Goal: Information Seeking & Learning: Check status

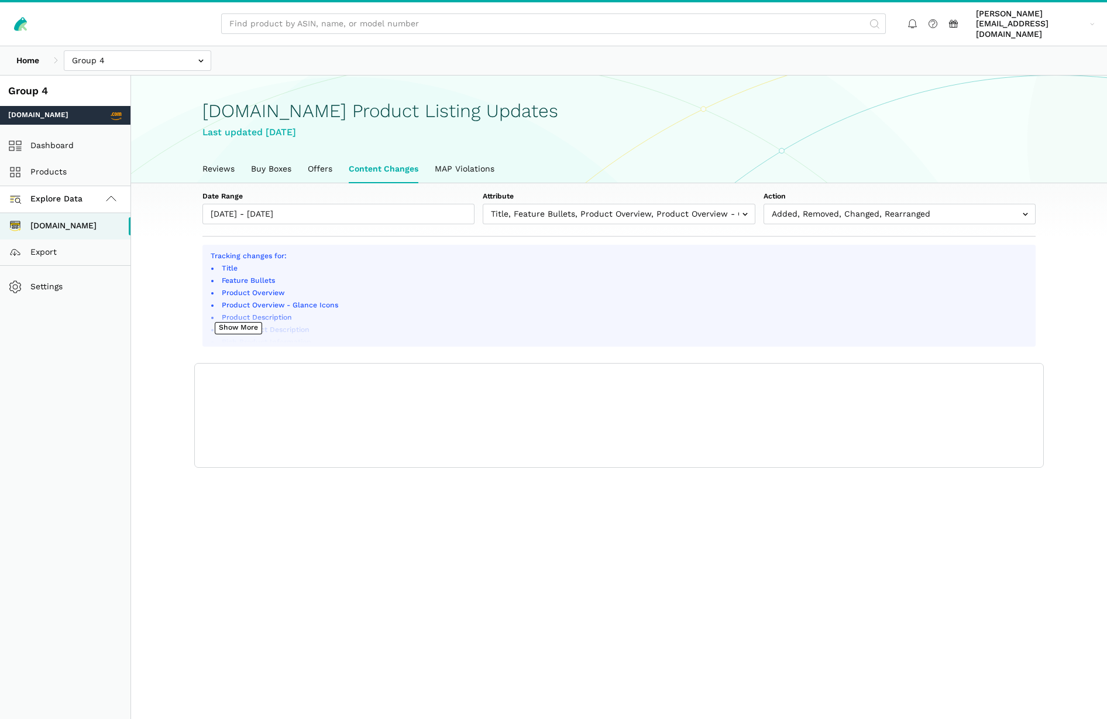
scroll to position [4, 0]
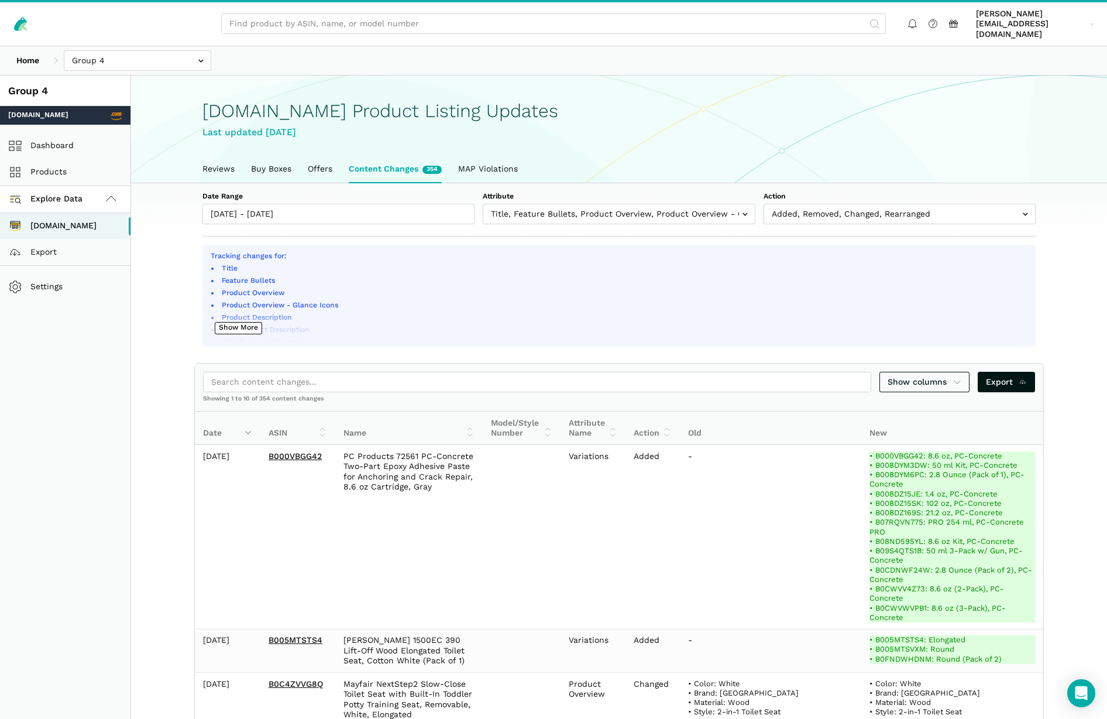
click at [384, 160] on link "Content Changes 354" at bounding box center [395, 169] width 109 height 27
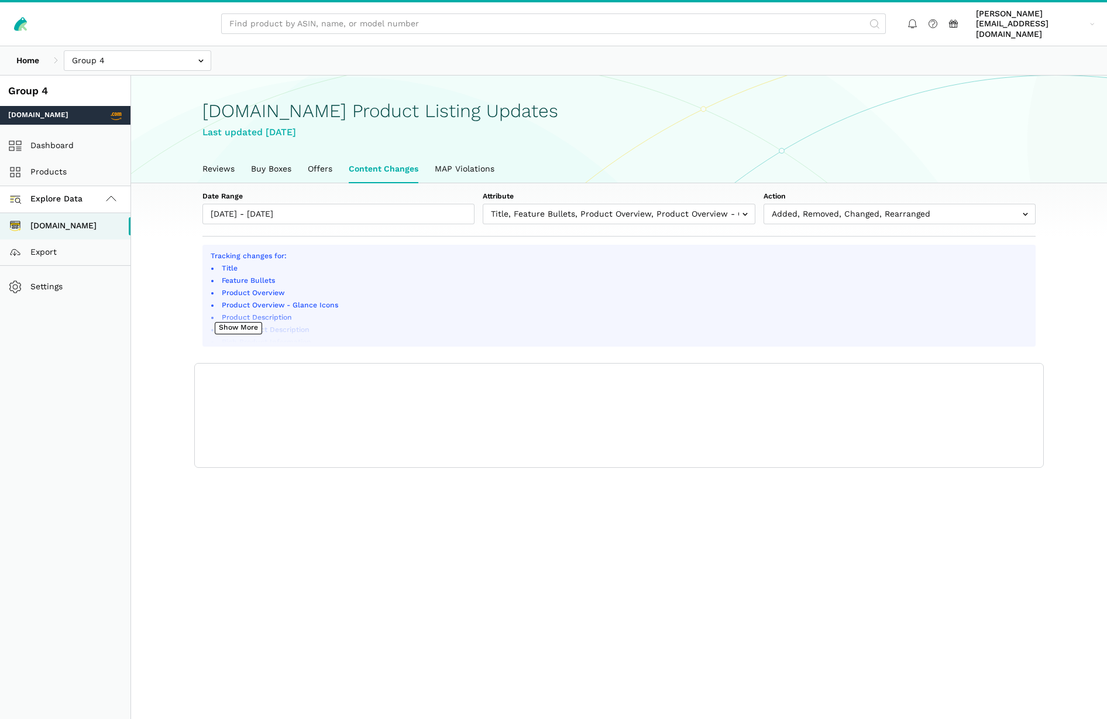
scroll to position [4, 0]
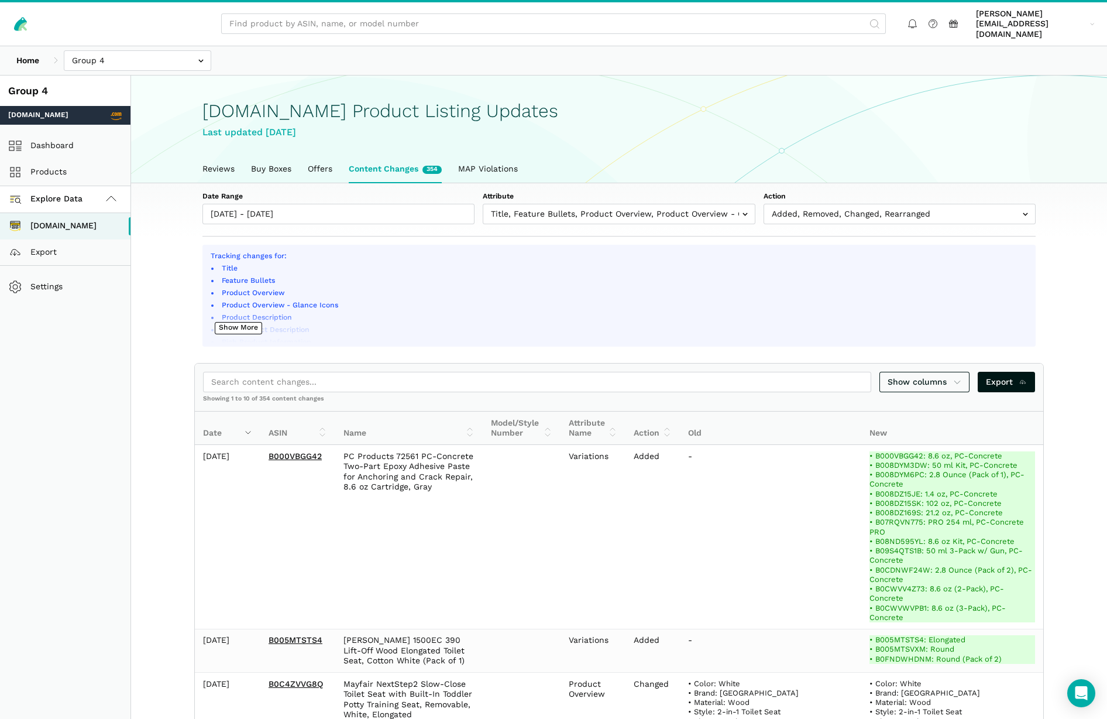
click at [390, 159] on link "Content Changes 354" at bounding box center [395, 169] width 109 height 27
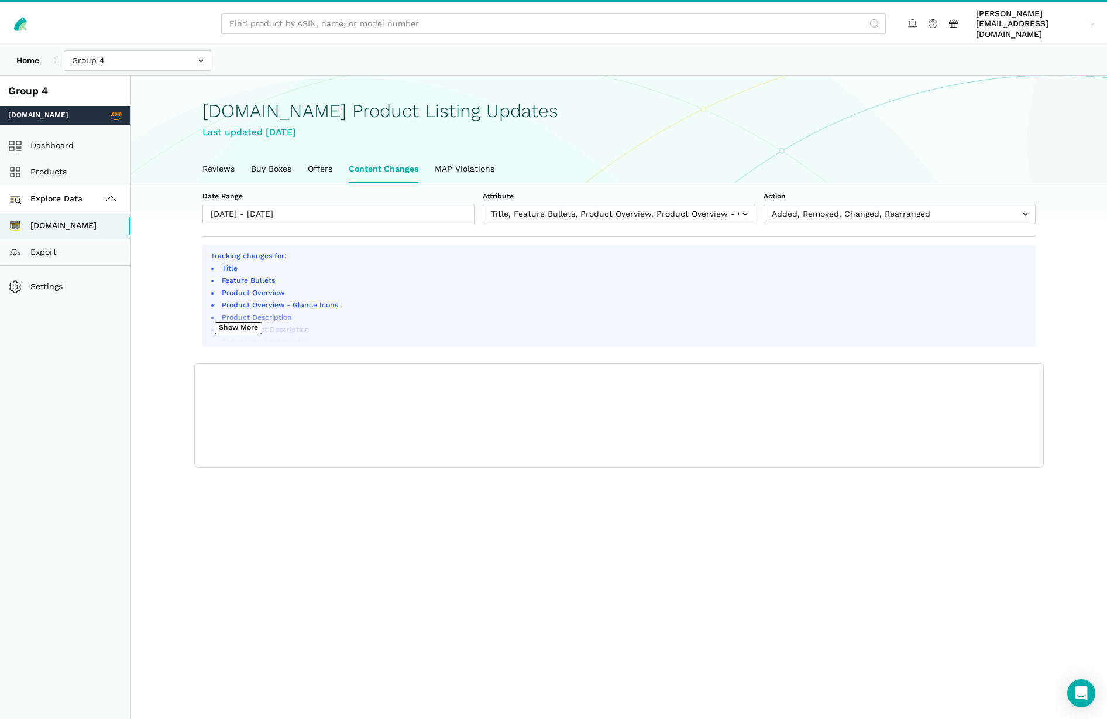
scroll to position [4, 0]
type input "[DATE]"
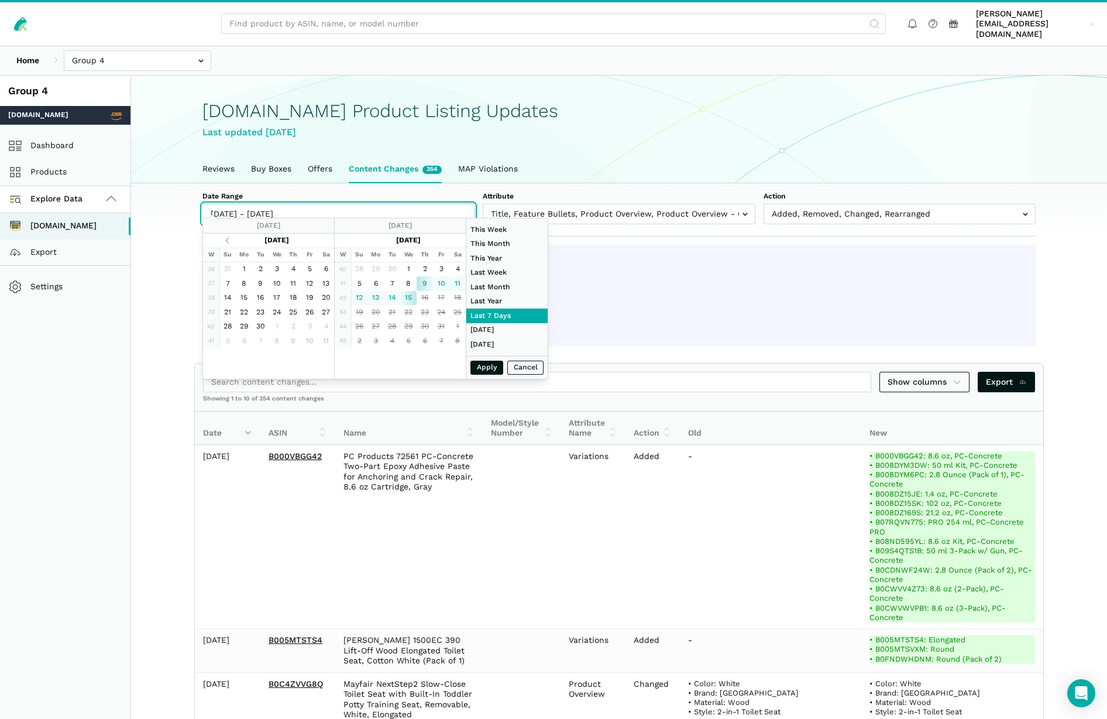
click at [377, 204] on input "[DATE] - [DATE]" at bounding box center [338, 214] width 272 height 20
type input "08/01/2025"
type input "08/31/2025"
type input "[DATE]"
click at [475, 372] on div "Apply Cancel" at bounding box center [506, 367] width 81 height 23
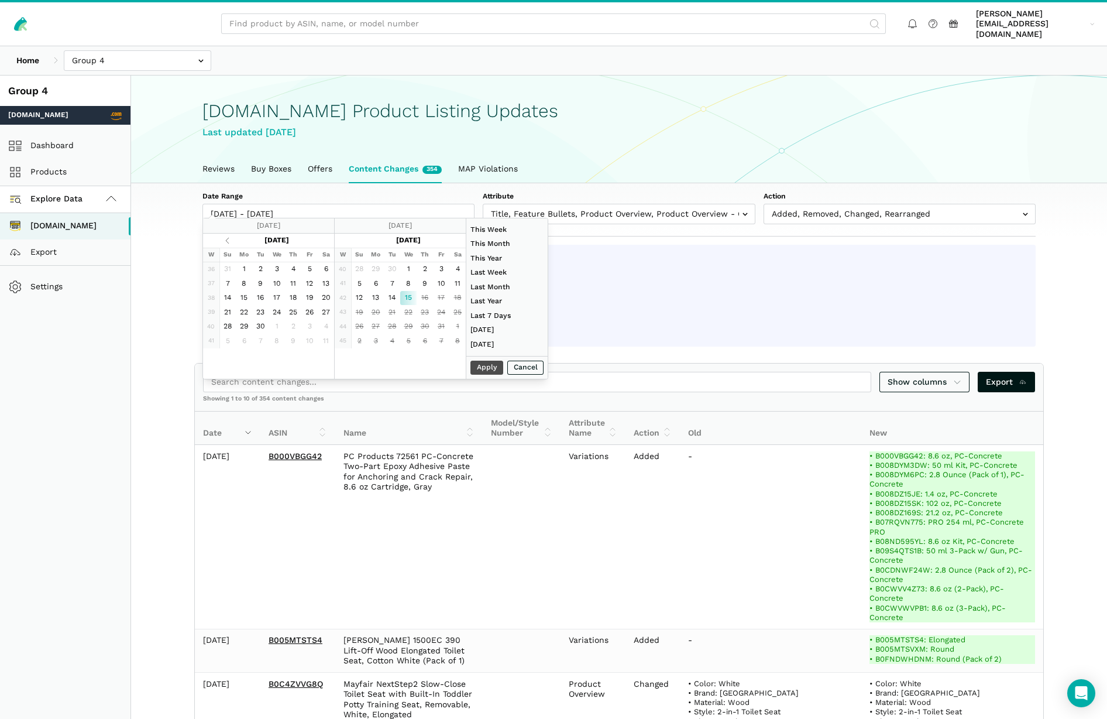
click at [487, 369] on div "Apply Cancel" at bounding box center [506, 367] width 81 height 23
type input "[DATE]"
click at [492, 370] on button "Apply" at bounding box center [486, 367] width 33 height 15
type input "[DATE] - [DATE]"
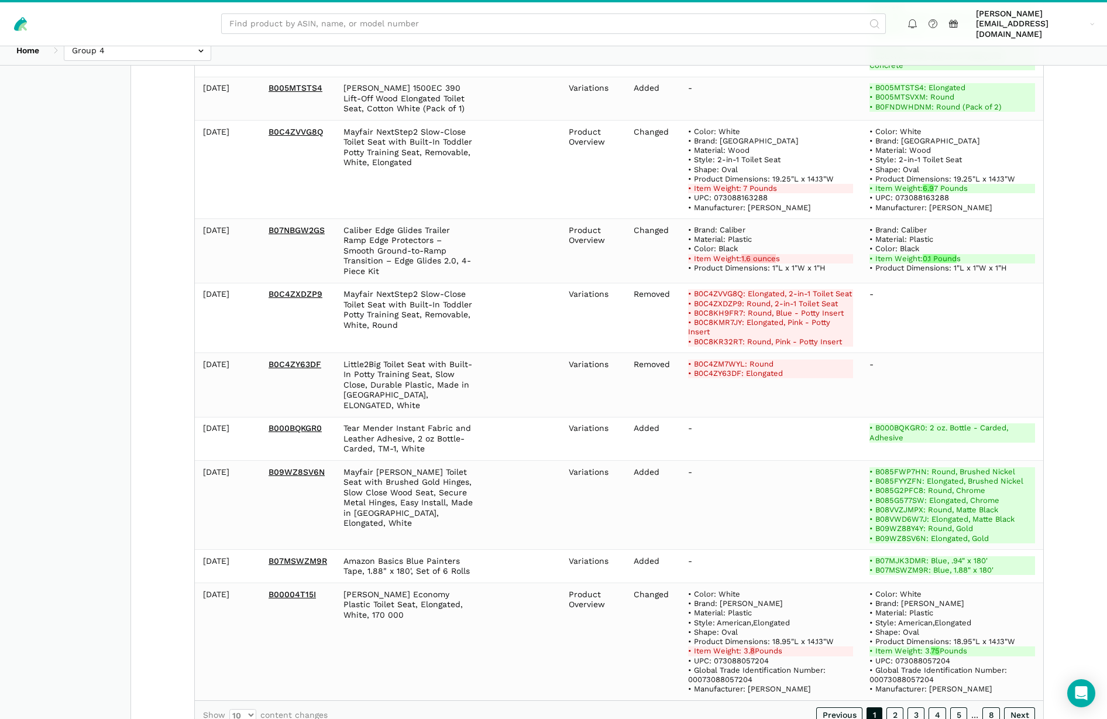
scroll to position [547, 0]
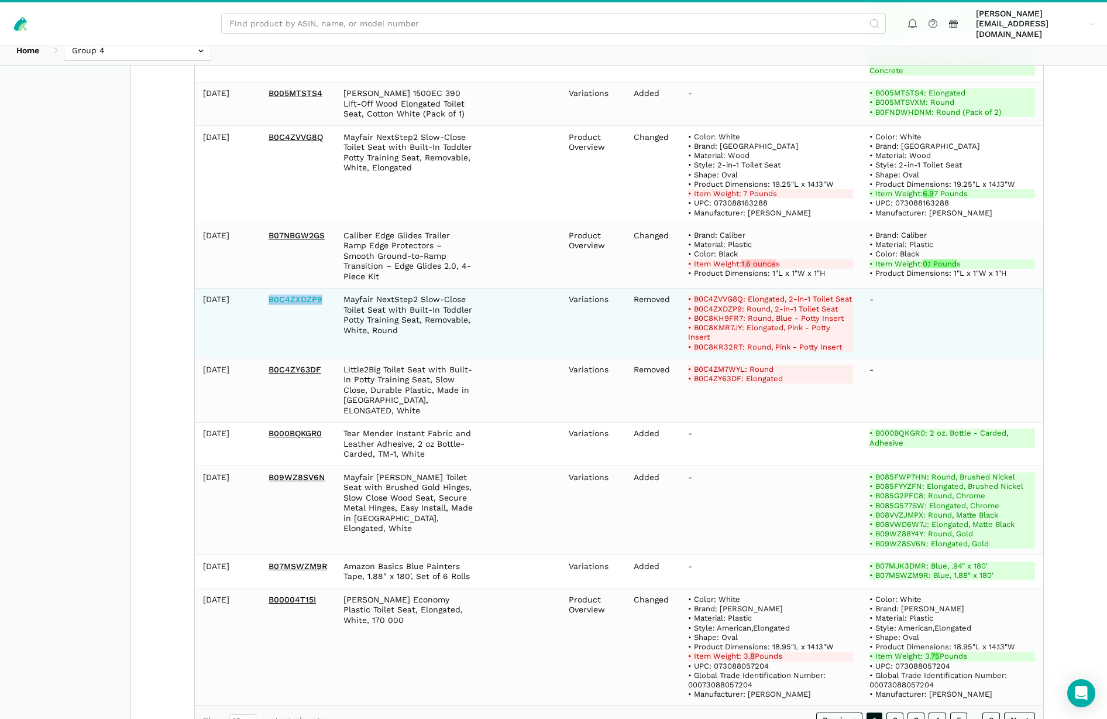
drag, startPoint x: 327, startPoint y: 286, endPoint x: 268, endPoint y: 287, distance: 58.5
click at [269, 288] on td "B0C4ZXDZP9" at bounding box center [297, 323] width 75 height 70
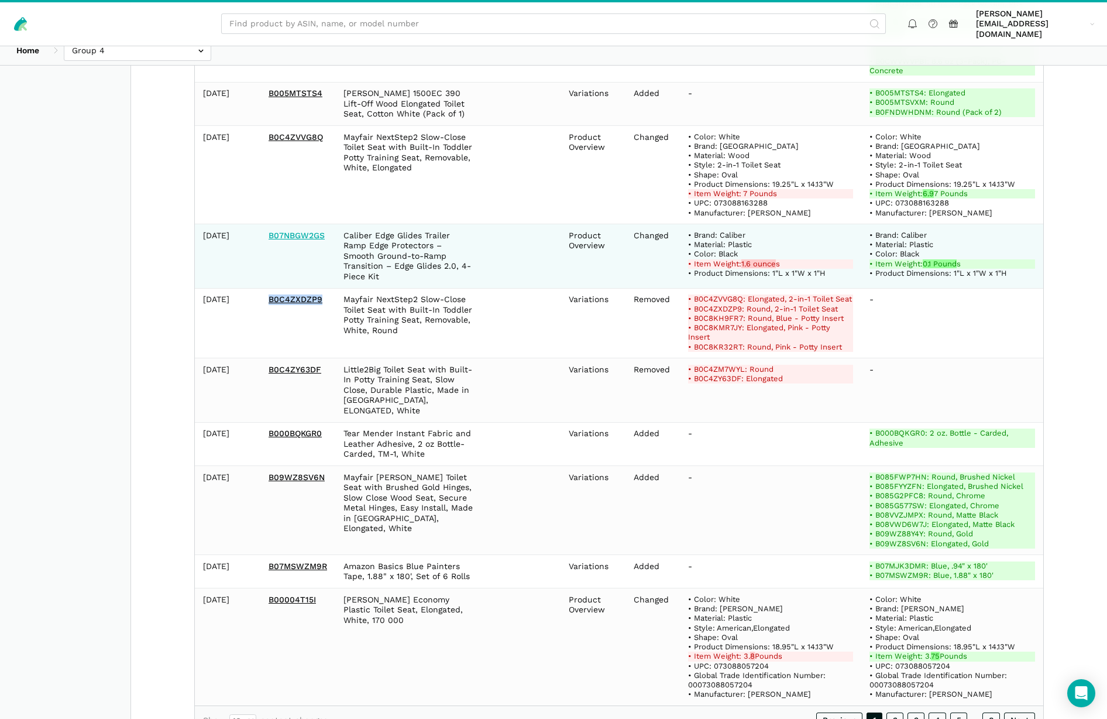
copy link "B0C4ZXDZP9"
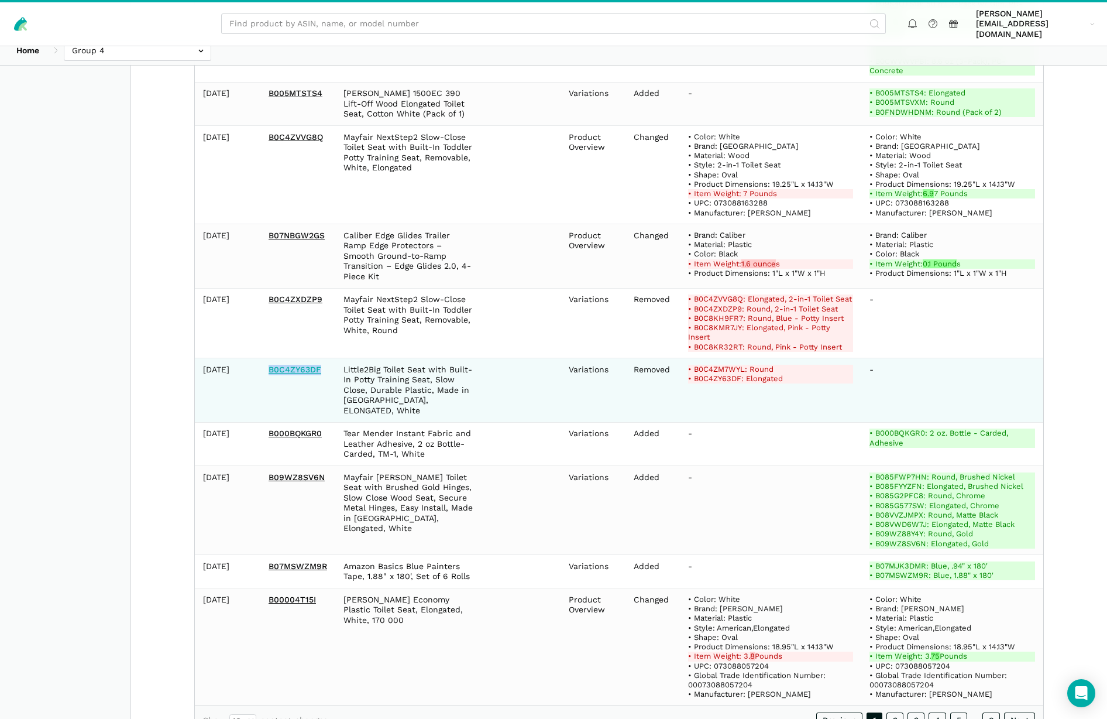
drag, startPoint x: 327, startPoint y: 365, endPoint x: 269, endPoint y: 366, distance: 58.5
click at [269, 366] on td "B0C4ZY63DF" at bounding box center [297, 390] width 75 height 64
copy link "B0C4ZY63DF"
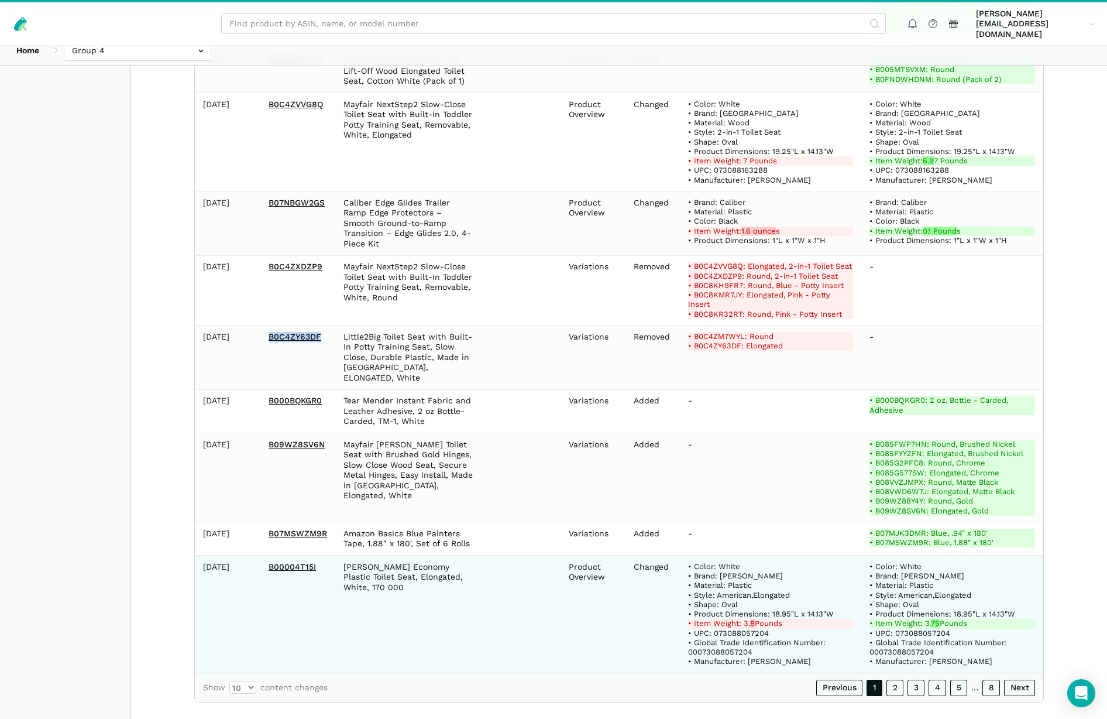
scroll to position [581, 0]
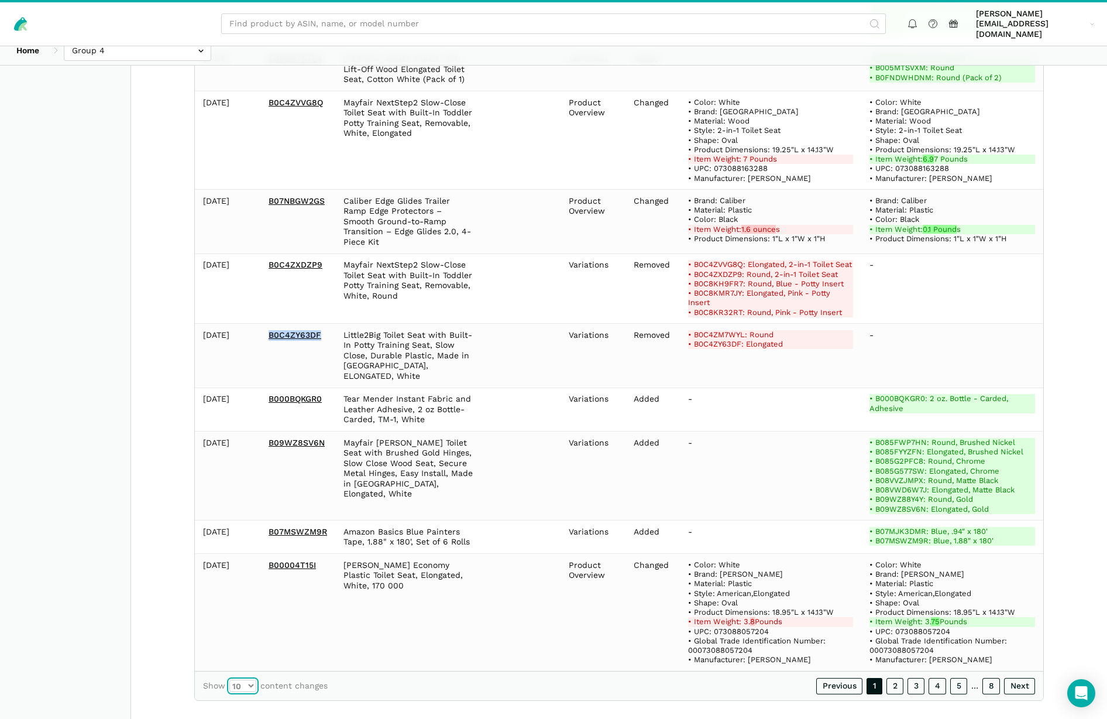
click at [251, 679] on select "10 25 50 100" at bounding box center [242, 685] width 27 height 12
select select "100"
click at [229, 679] on select "10 25 50 100" at bounding box center [242, 685] width 27 height 12
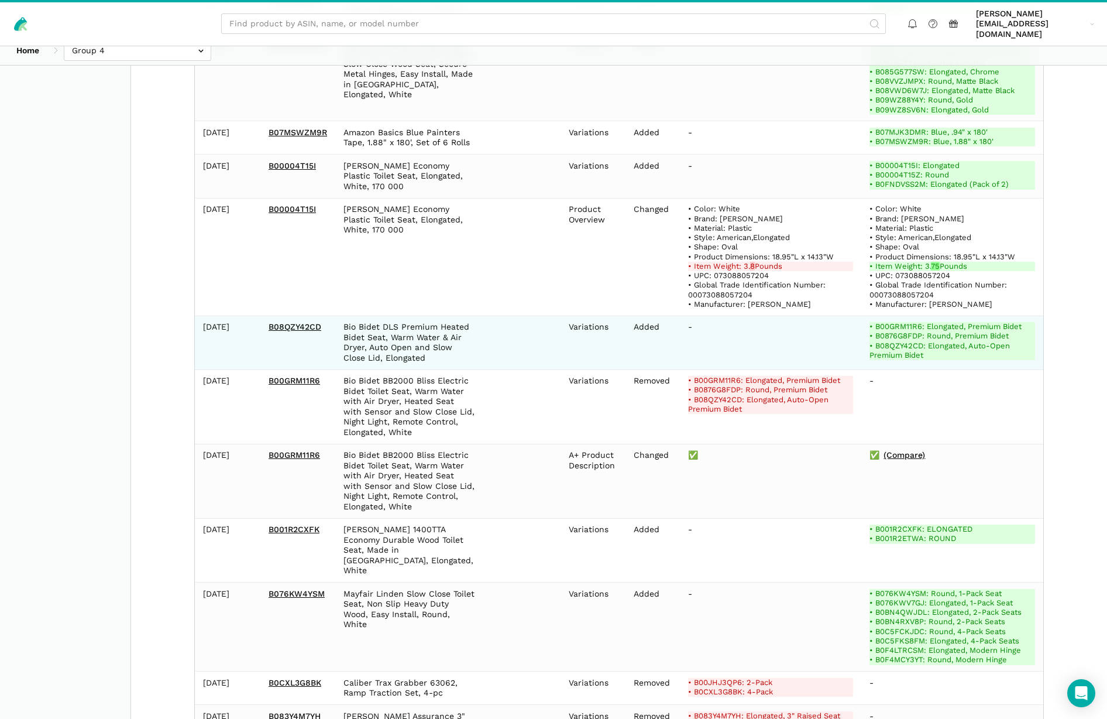
scroll to position [981, 0]
drag, startPoint x: 324, startPoint y: 310, endPoint x: 269, endPoint y: 310, distance: 55.0
click at [268, 315] on td "B08QZY42CD" at bounding box center [297, 342] width 75 height 54
copy link "B08QZY42CD"
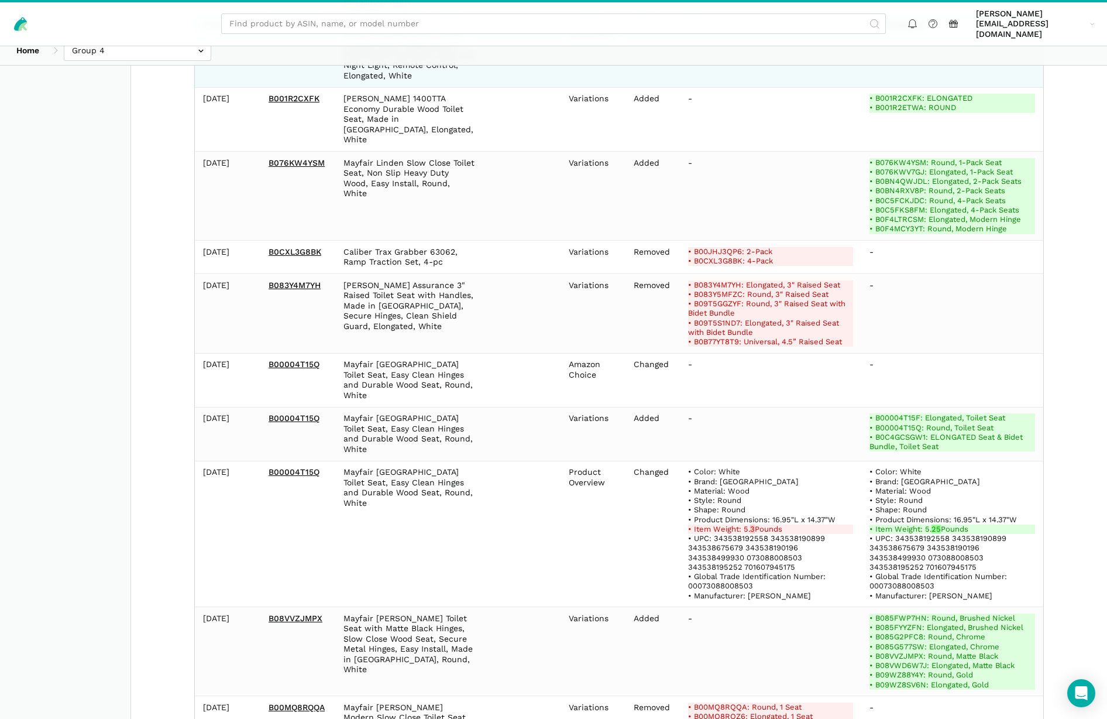
scroll to position [1420, 0]
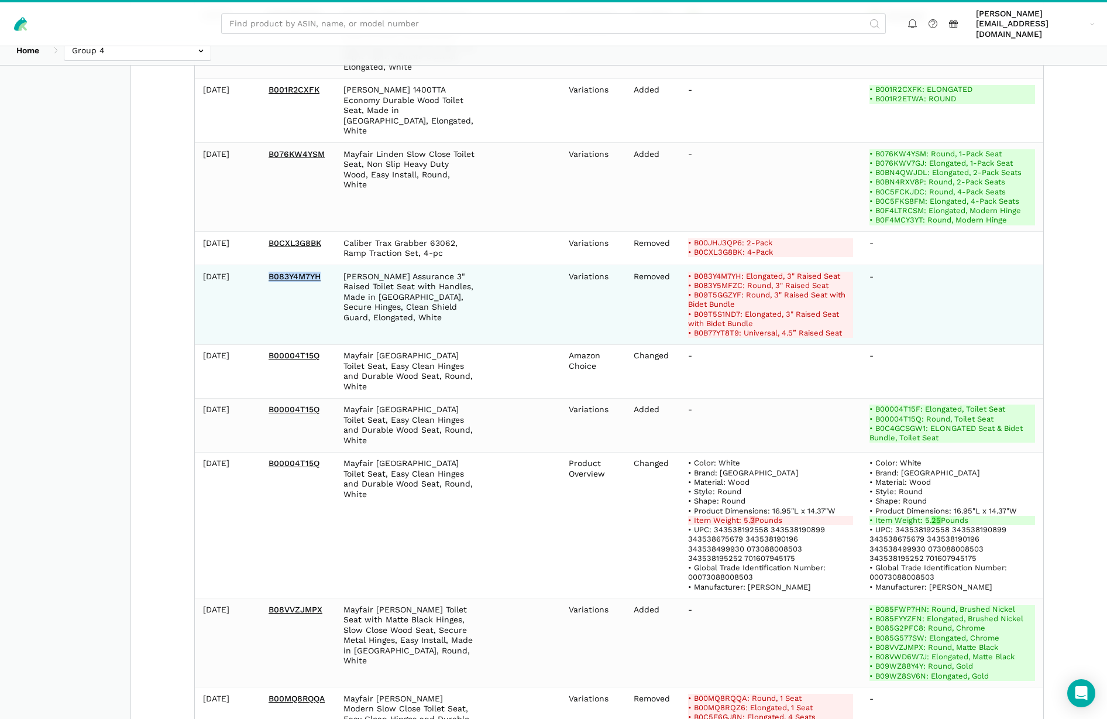
drag, startPoint x: 321, startPoint y: 239, endPoint x: 268, endPoint y: 240, distance: 52.7
click at [268, 265] on td "B083Y4M7YH" at bounding box center [297, 305] width 75 height 80
copy link "B083Y4M7YH"
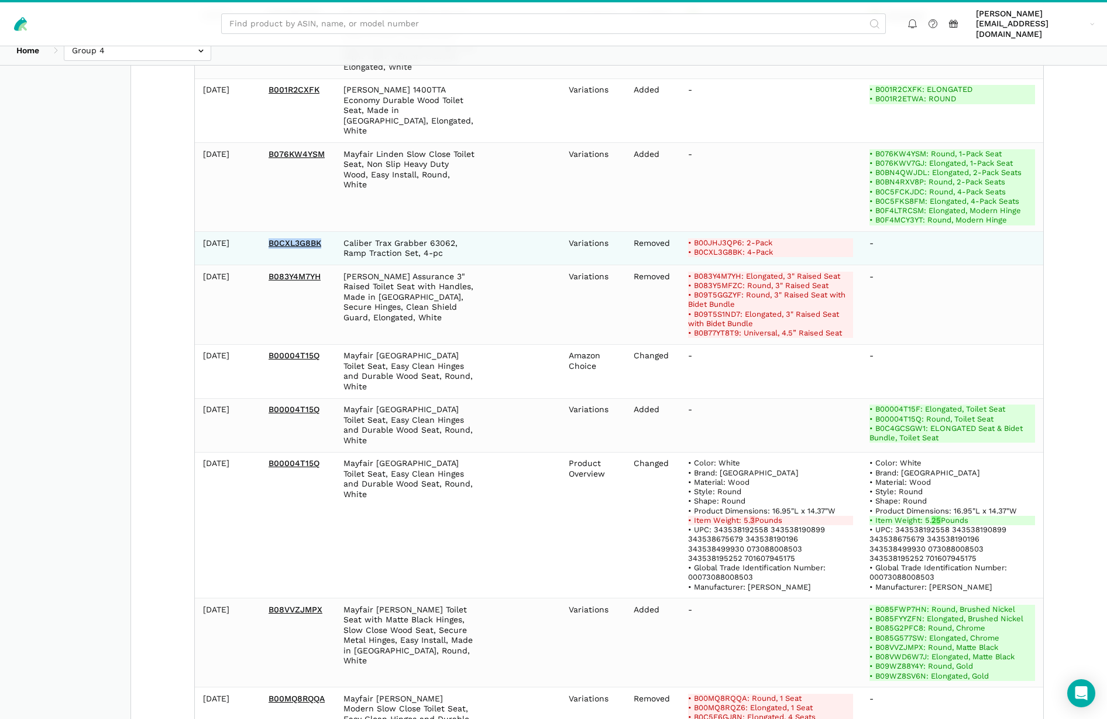
drag, startPoint x: 325, startPoint y: 206, endPoint x: 264, endPoint y: 205, distance: 60.3
click at [264, 232] on td "B0CXL3G8BK" at bounding box center [297, 248] width 75 height 33
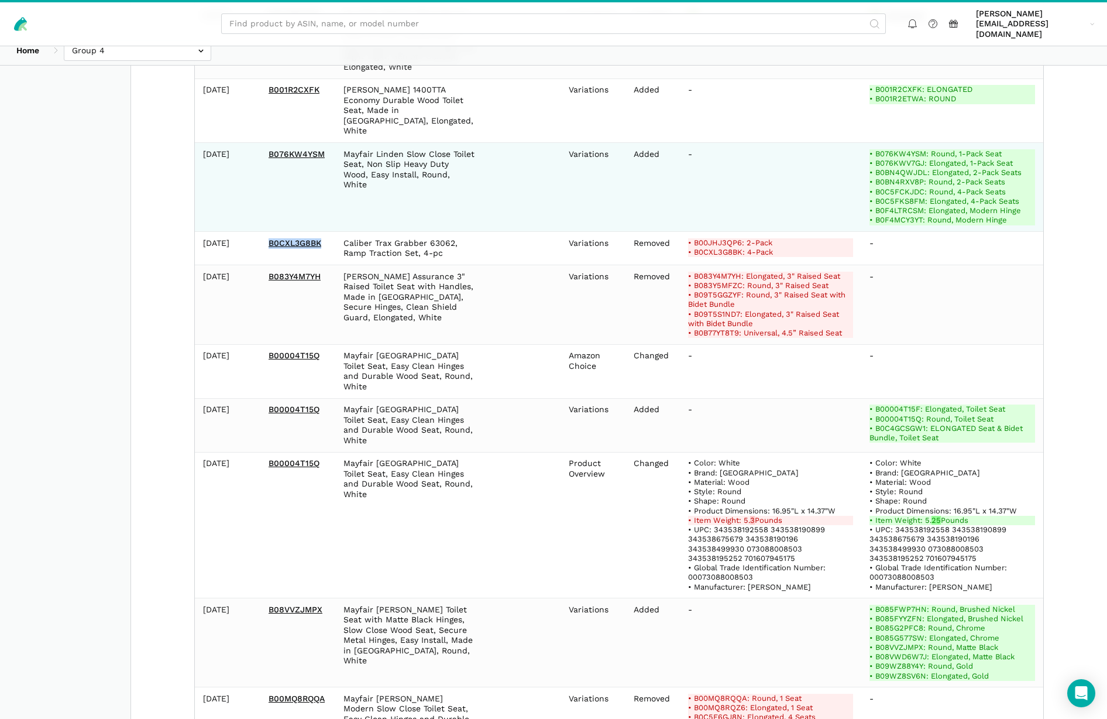
copy link "B0CXL3G8BK"
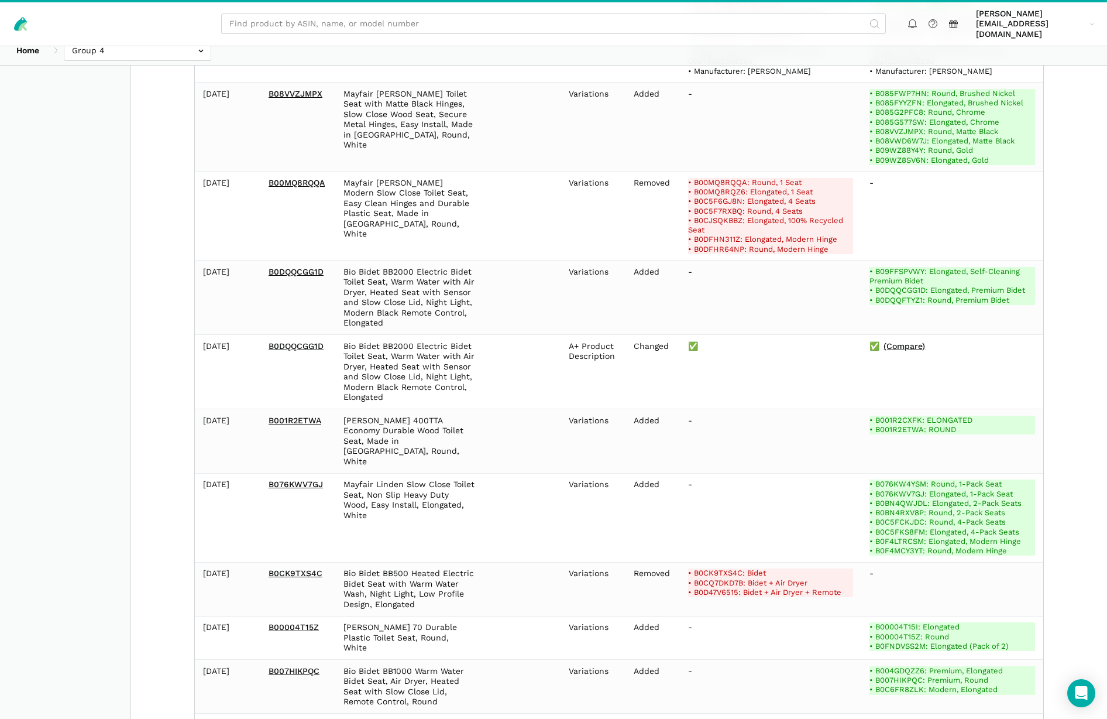
scroll to position [1936, 0]
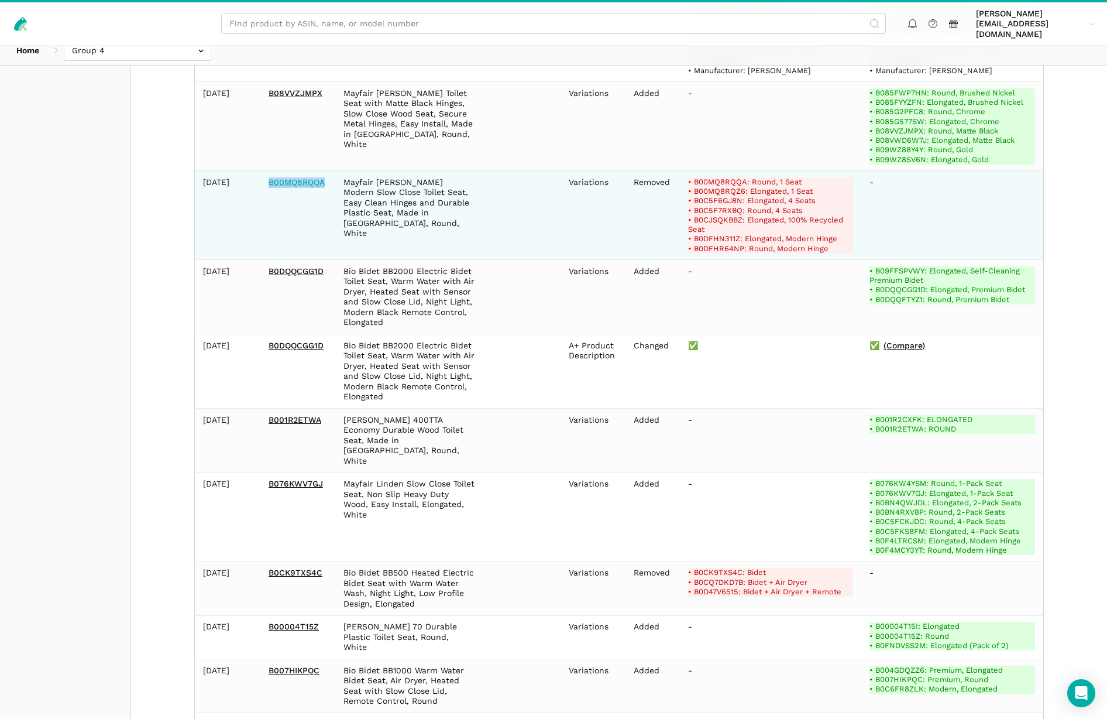
drag, startPoint x: 332, startPoint y: 132, endPoint x: 269, endPoint y: 133, distance: 62.6
click at [268, 171] on td "B00MQ8RQQA" at bounding box center [297, 215] width 75 height 89
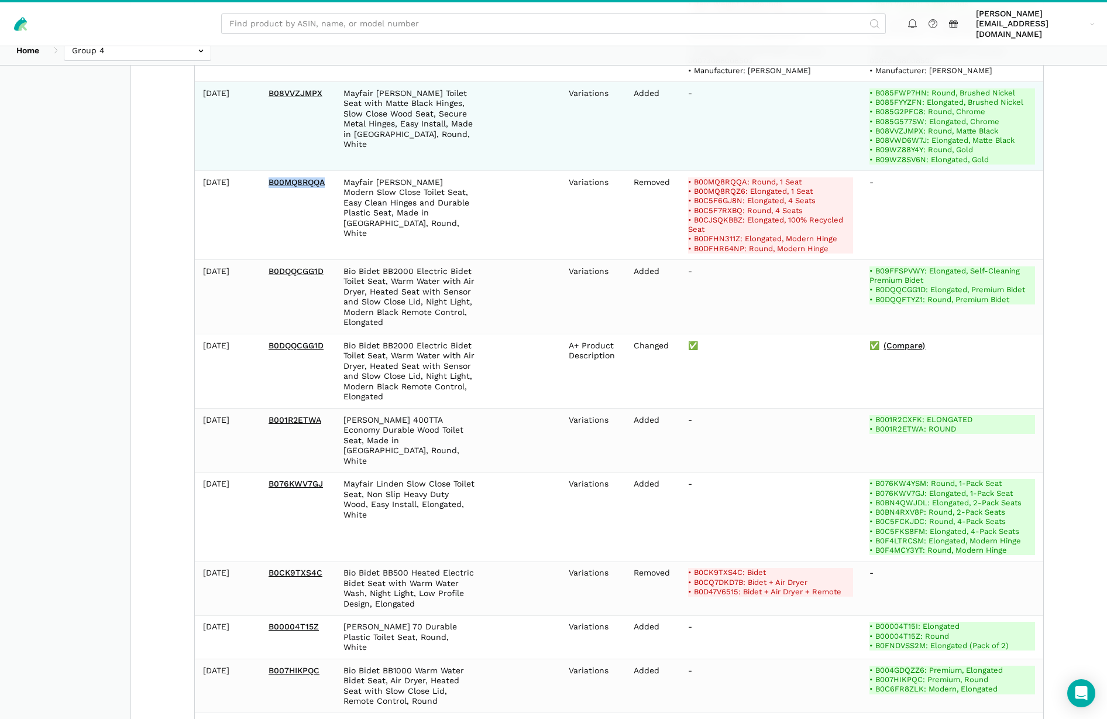
copy link "B00MQ8RQQA"
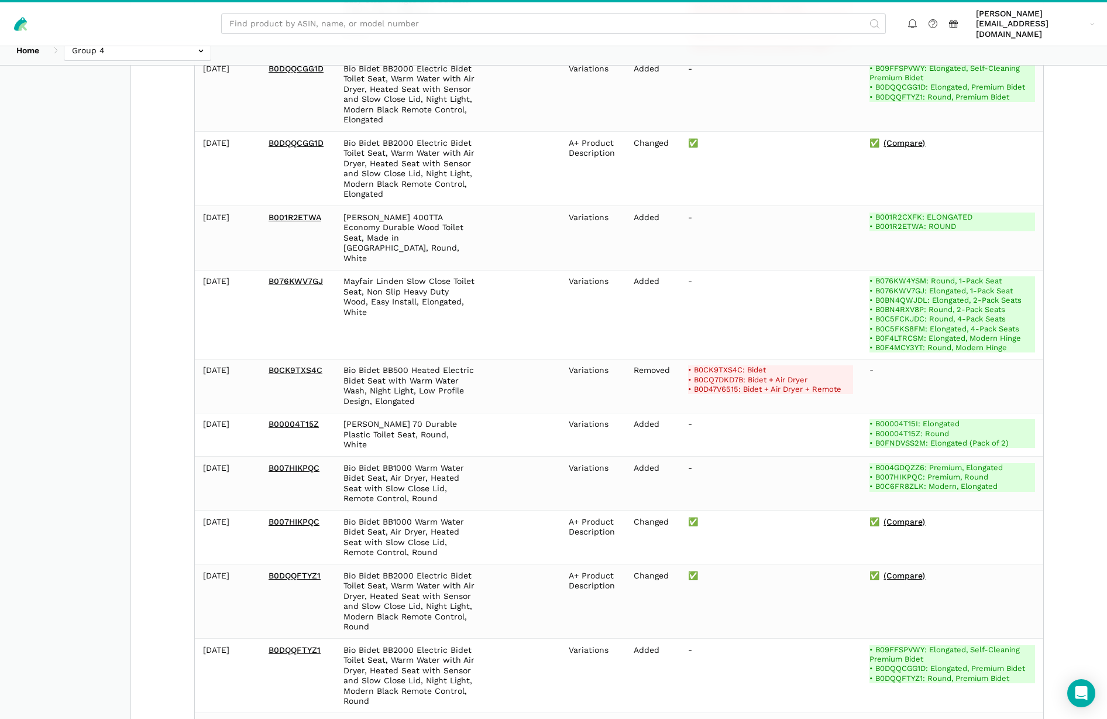
scroll to position [2139, 0]
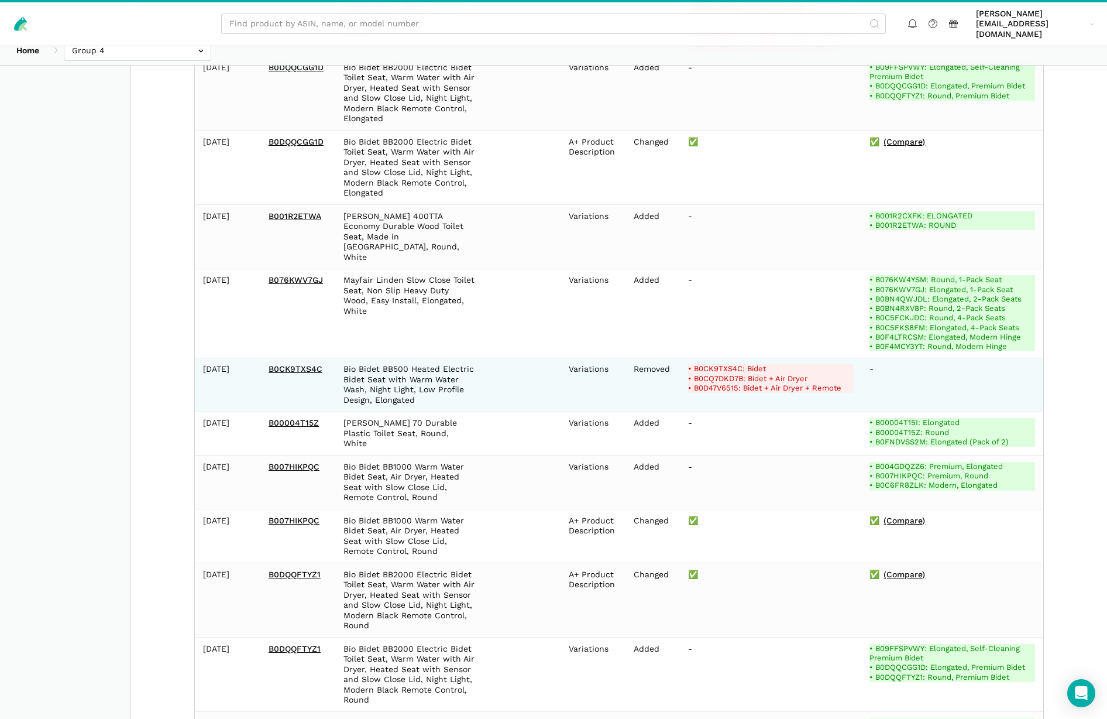
drag, startPoint x: 333, startPoint y: 300, endPoint x: 250, endPoint y: 300, distance: 83.1
click at [250, 358] on tr "2025-10-15 B0CK9TXS4C Bio Bidet BB500 Heated Electric Bidet Seat with Warm Wate…" at bounding box center [619, 385] width 848 height 54
copy tr "B0CK9TXS4C"
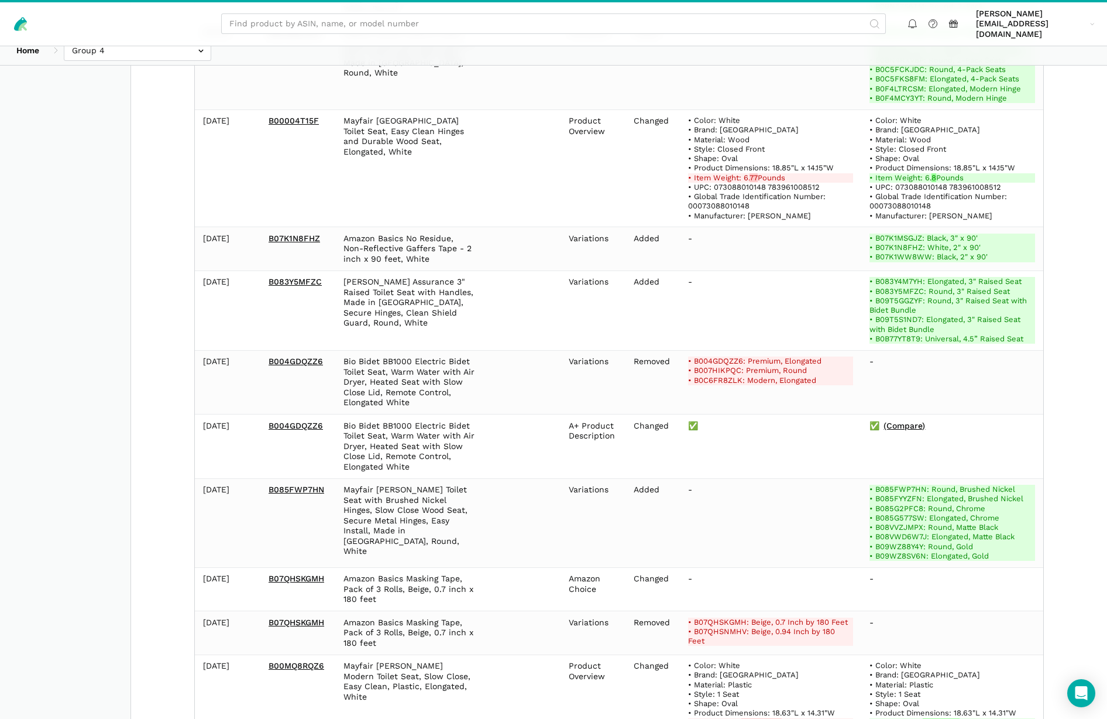
scroll to position [4544, 0]
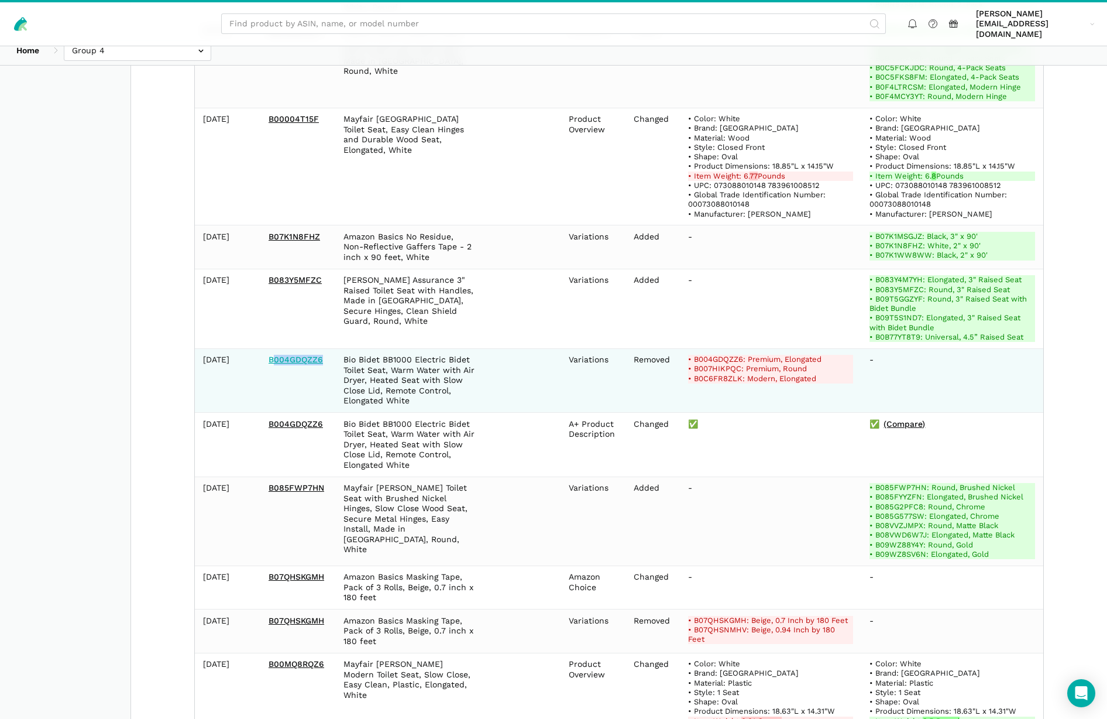
drag, startPoint x: 299, startPoint y: 253, endPoint x: 272, endPoint y: 254, distance: 27.5
click at [271, 348] on td "B004GDQZZ6" at bounding box center [297, 380] width 75 height 64
click at [271, 355] on link "B004GDQZZ6" at bounding box center [296, 359] width 54 height 9
click at [327, 348] on td "B004GDQZZ6" at bounding box center [297, 380] width 75 height 64
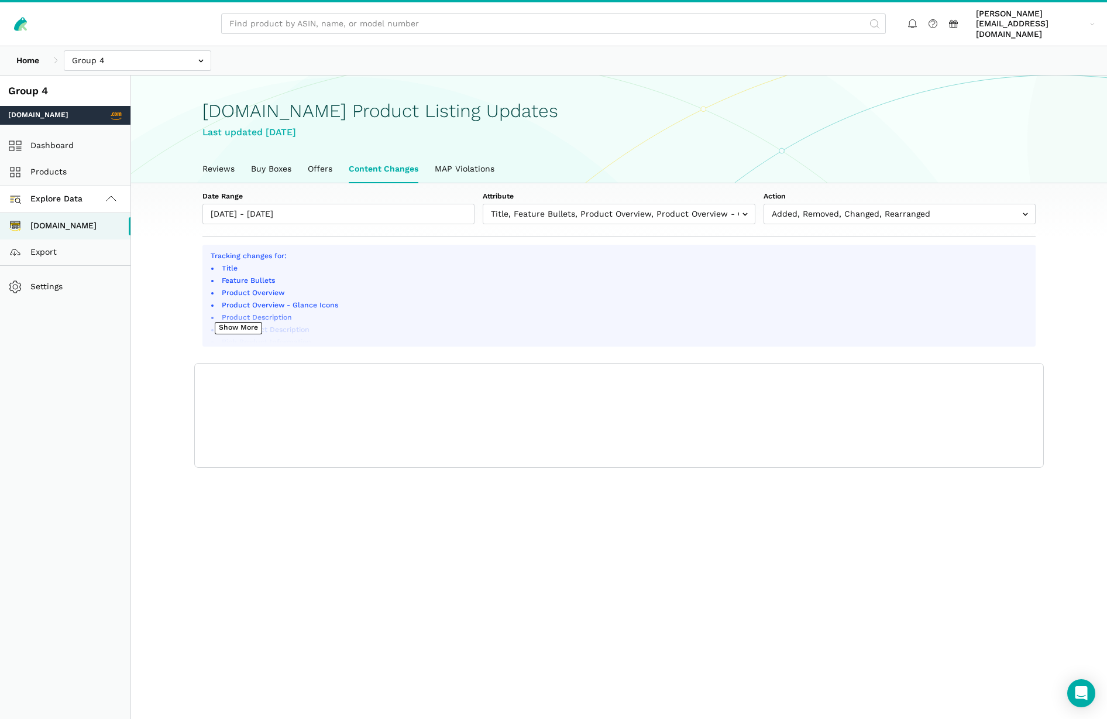
select select "100"
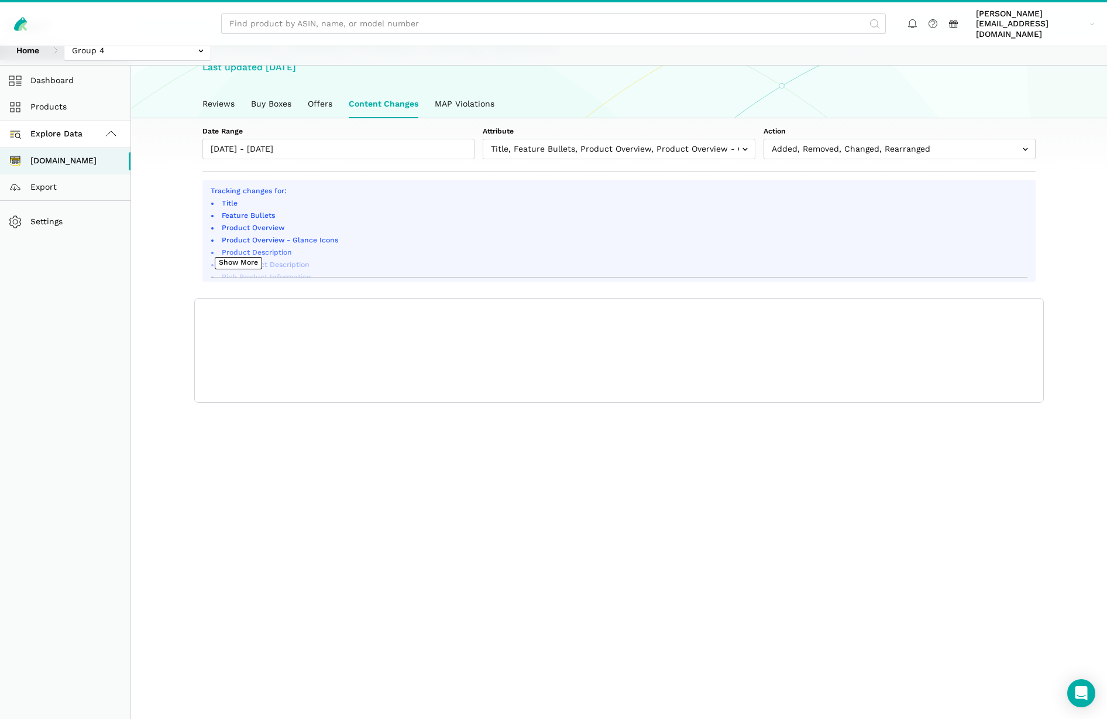
scroll to position [4, 0]
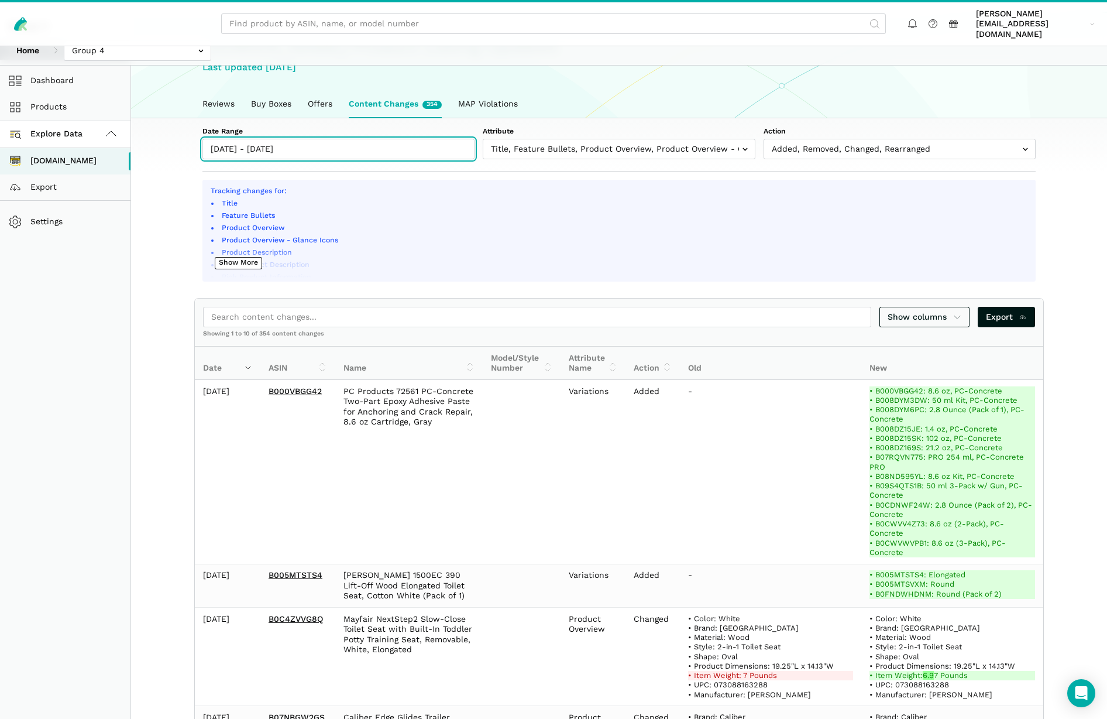
click at [345, 139] on input "[DATE] - [DATE]" at bounding box center [338, 149] width 272 height 20
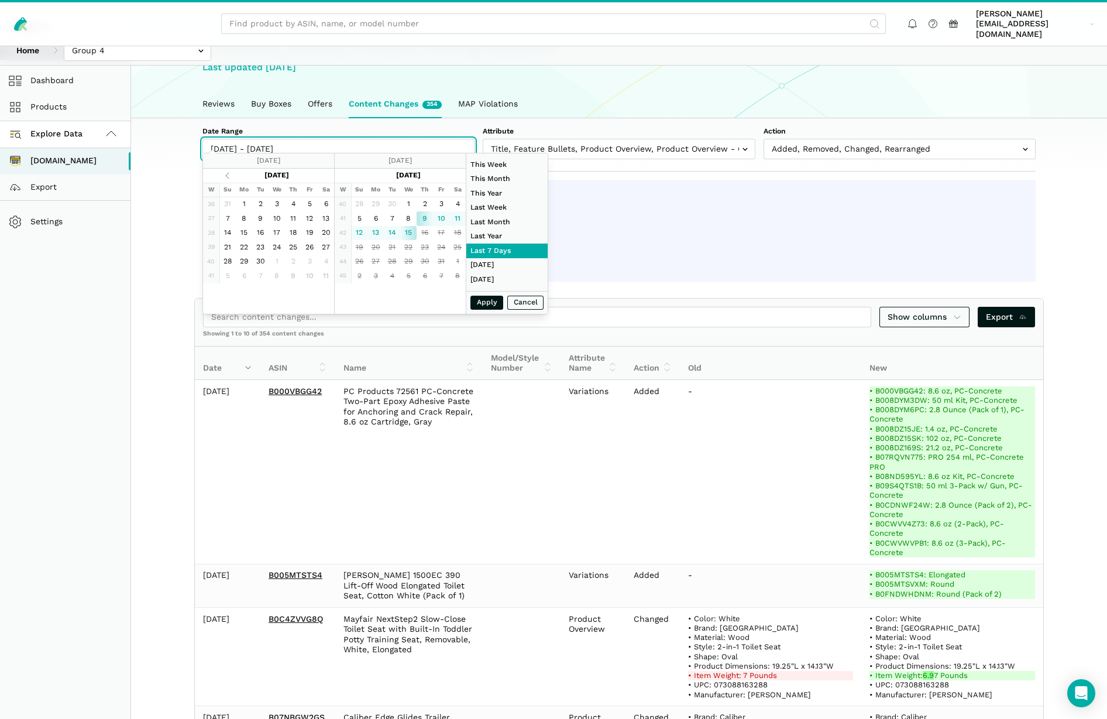
type input "[DATE]"
click at [488, 305] on button "Apply" at bounding box center [486, 302] width 33 height 15
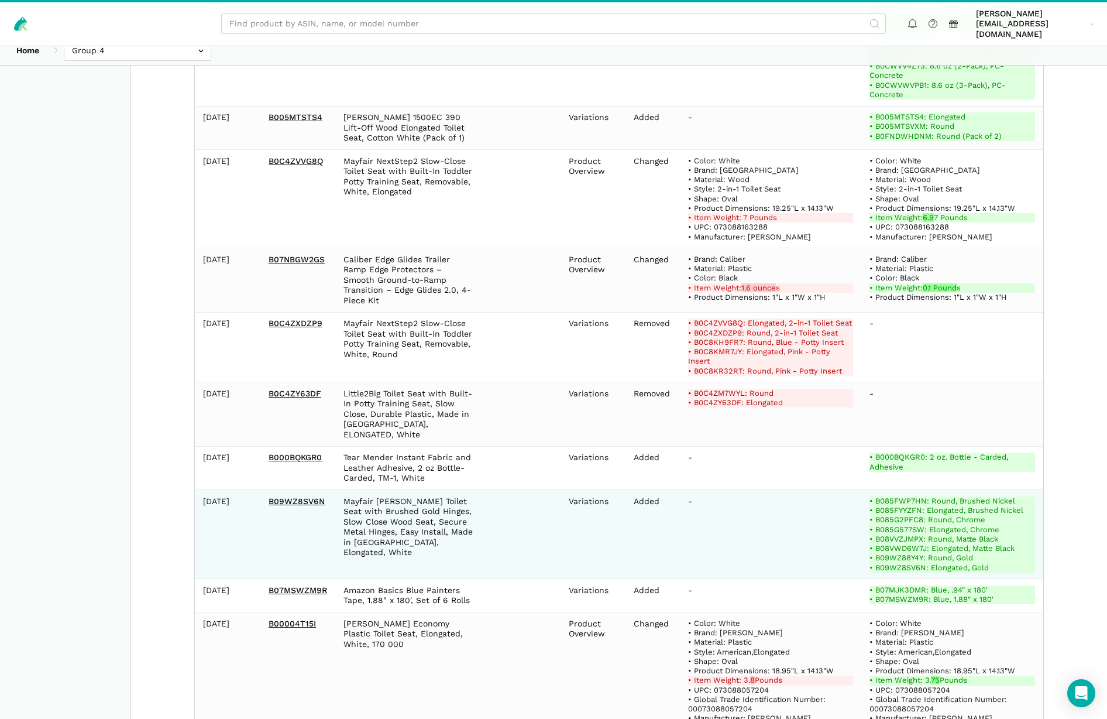
scroll to position [581, 0]
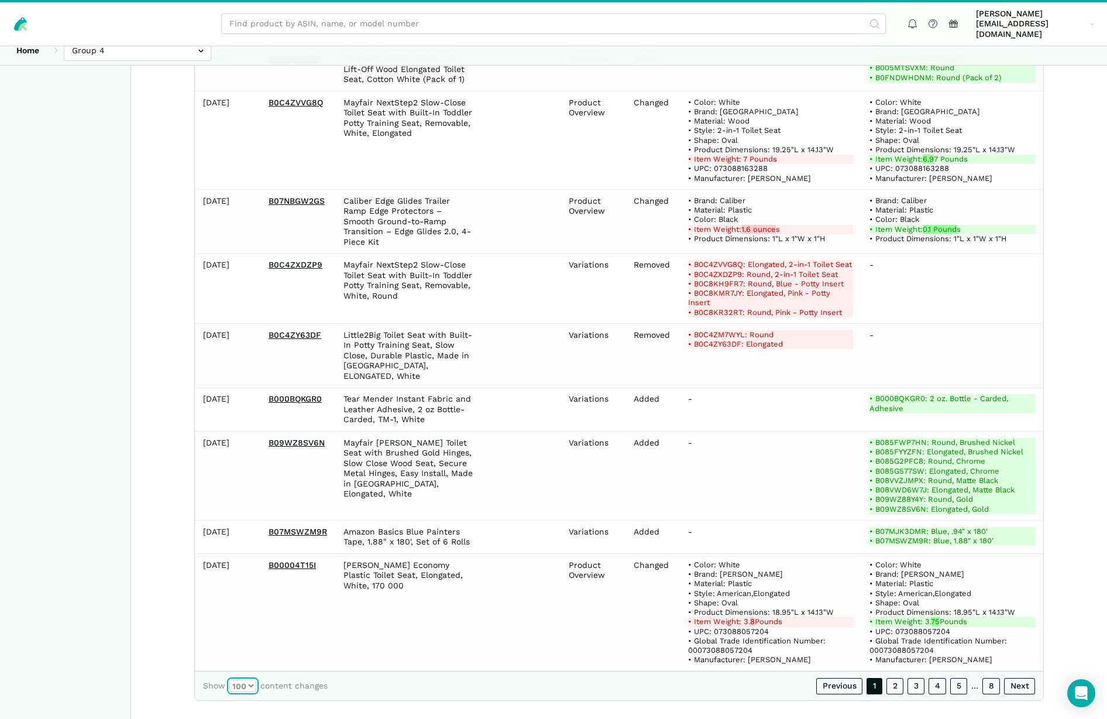
click at [253, 679] on select "10 25 50 100" at bounding box center [242, 685] width 27 height 12
click at [229, 679] on select "10 25 50 100" at bounding box center [242, 685] width 27 height 12
click at [307, 679] on label "Show 10 25 50 100 content changes" at bounding box center [265, 685] width 125 height 12
click at [256, 679] on select "10 25 50 100" at bounding box center [242, 685] width 27 height 12
click at [253, 679] on select "10 25 50 100" at bounding box center [242, 685] width 27 height 12
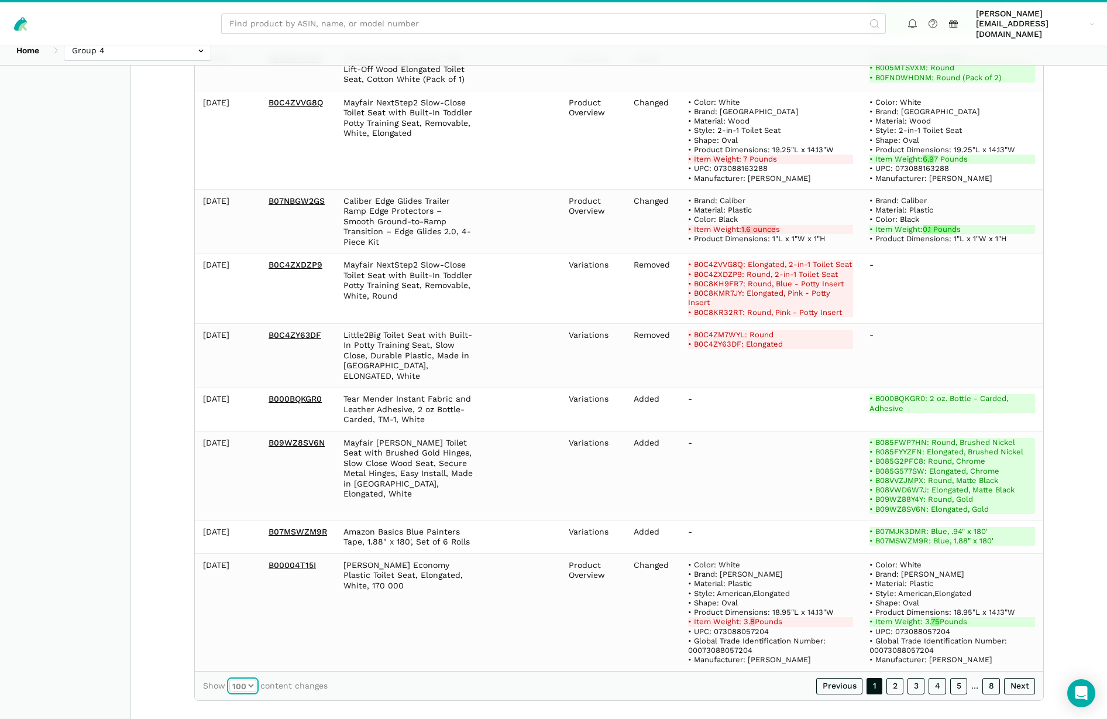
click at [229, 679] on select "10 25 50 100" at bounding box center [242, 685] width 27 height 12
click at [248, 679] on select "10 25 50 100" at bounding box center [242, 685] width 27 height 12
select select "50"
click at [229, 679] on select "10 25 50 100" at bounding box center [242, 685] width 27 height 12
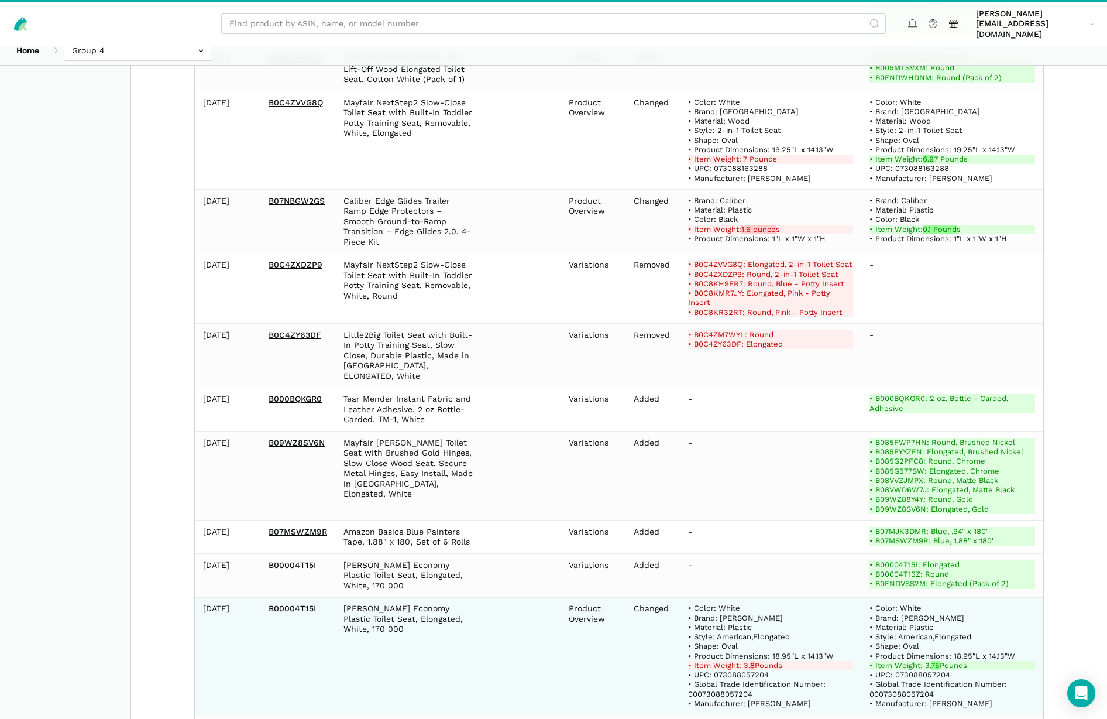
click at [251, 671] on td "[DATE]" at bounding box center [228, 656] width 66 height 118
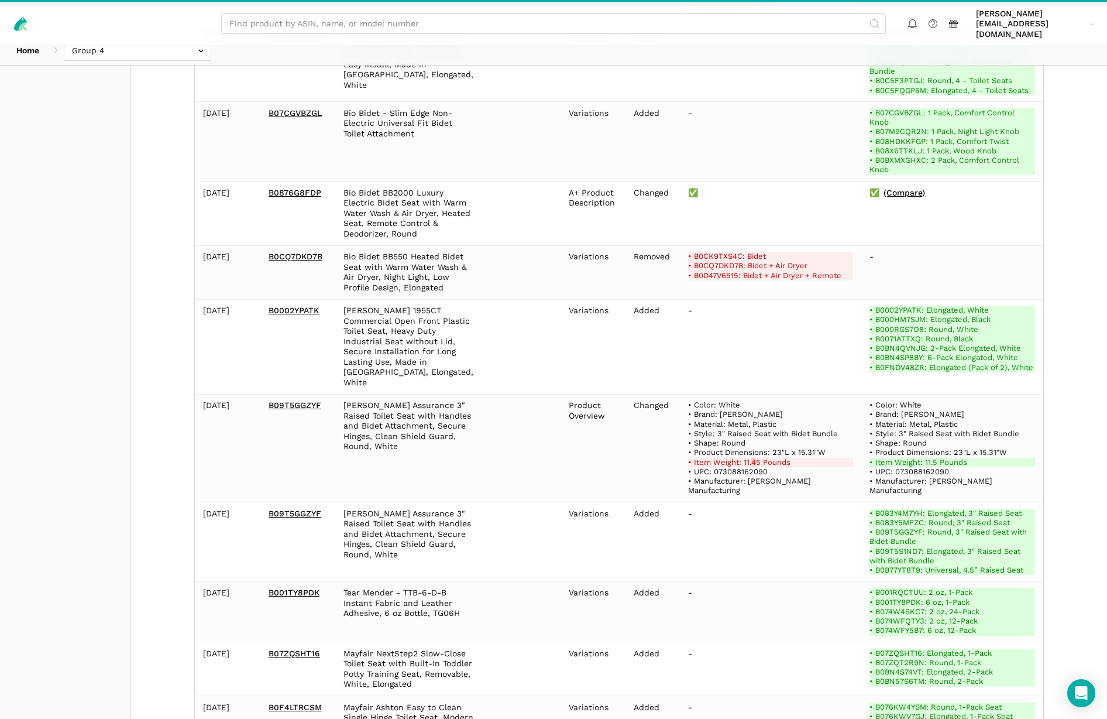
scroll to position [3399, 0]
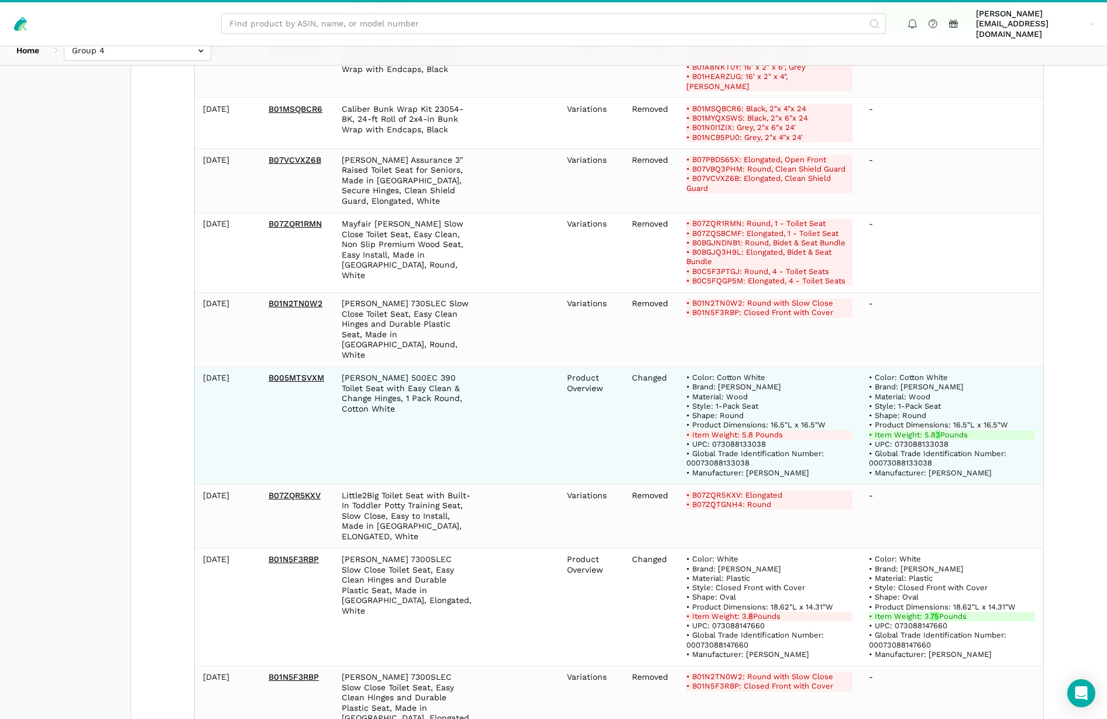
scroll to position [1857, 0]
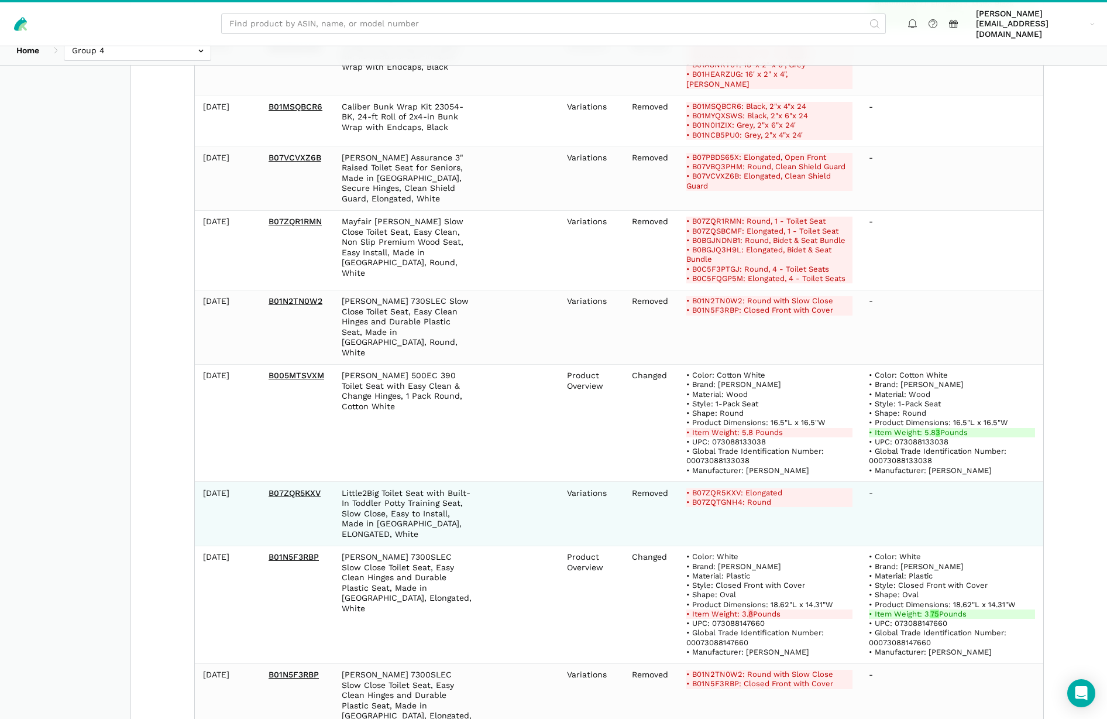
drag, startPoint x: 327, startPoint y: 432, endPoint x: 255, endPoint y: 431, distance: 72.6
click at [254, 482] on tr "[DATE] B07ZQR5KXV Little2Big Toilet Seat with Built-In Toddler Potty Training S…" at bounding box center [619, 514] width 848 height 64
copy tr "B07ZQR5KXV"
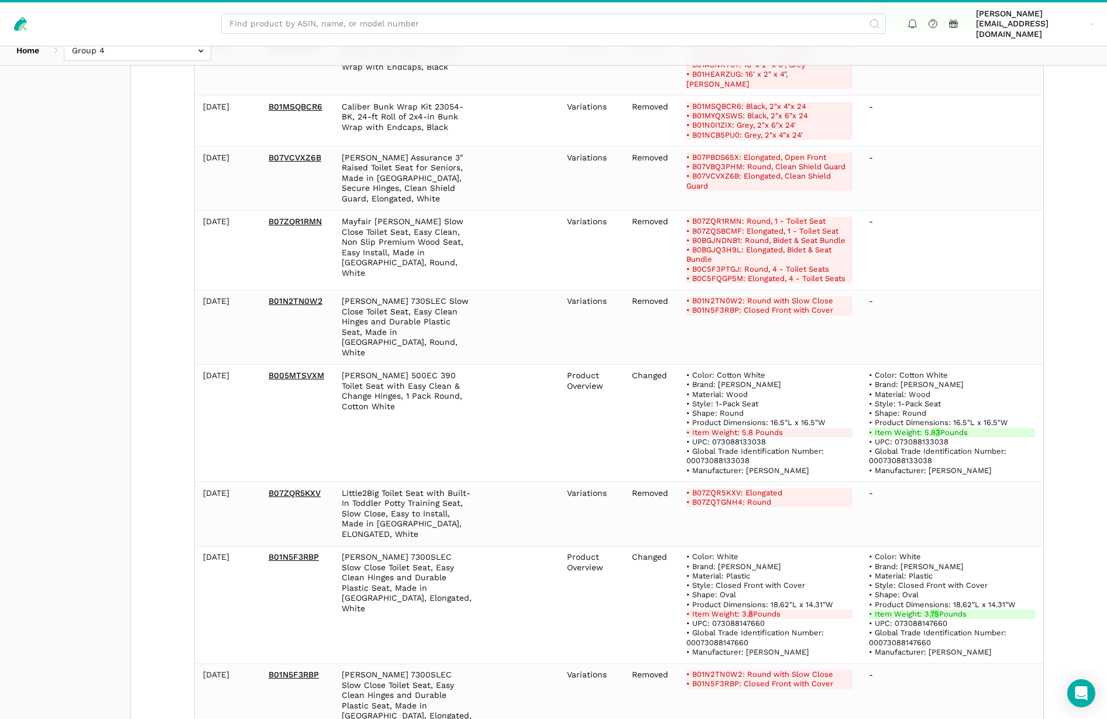
drag, startPoint x: 967, startPoint y: 668, endPoint x: 949, endPoint y: 666, distance: 18.8
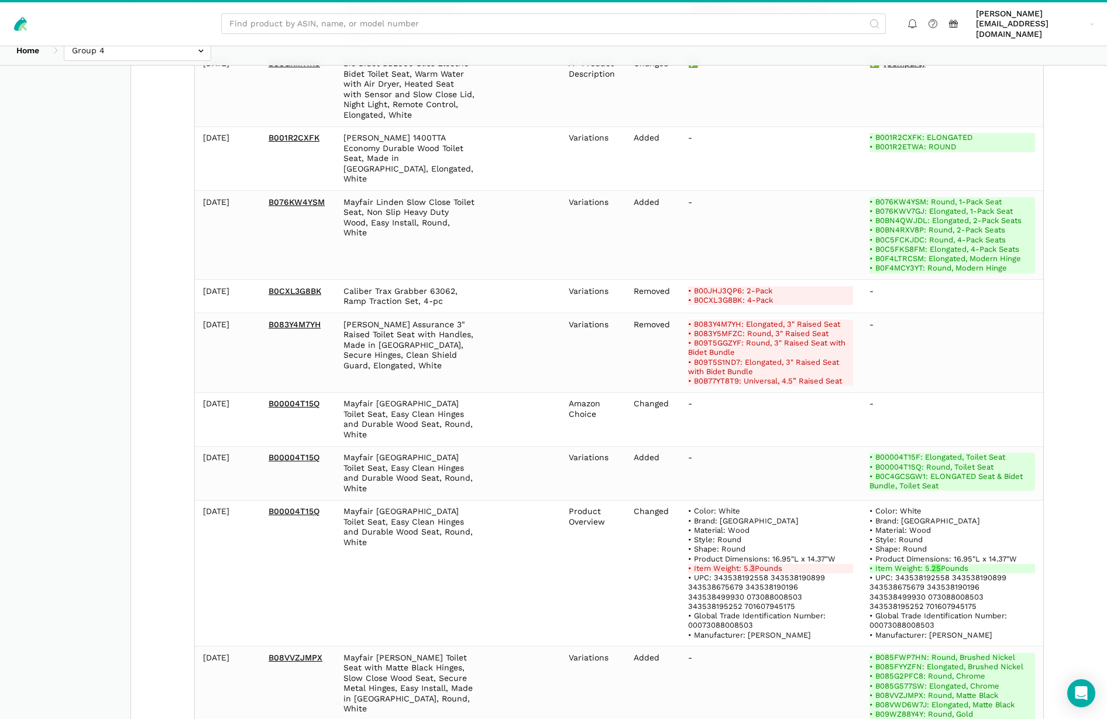
scroll to position [1262, 0]
